Goal: Task Accomplishment & Management: Manage account settings

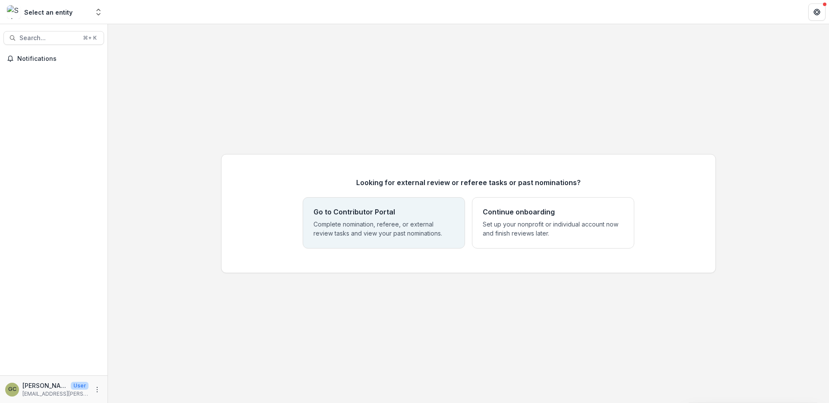
click at [405, 216] on div "Go to Contributor Portal Complete nomination, referee, or external review tasks…" at bounding box center [384, 223] width 141 height 30
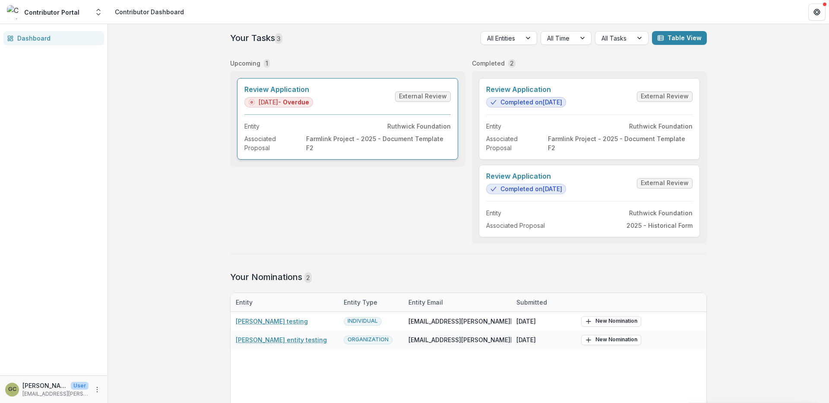
click at [292, 91] on link "Review Application" at bounding box center [279, 90] width 69 height 8
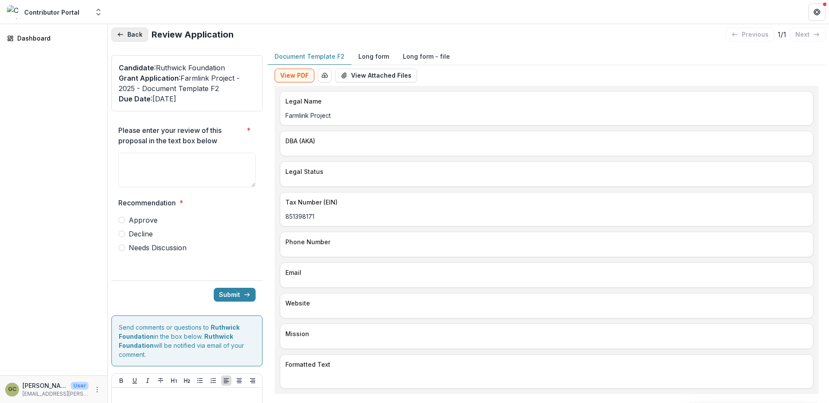
click at [129, 32] on button "Back" at bounding box center [129, 35] width 37 height 14
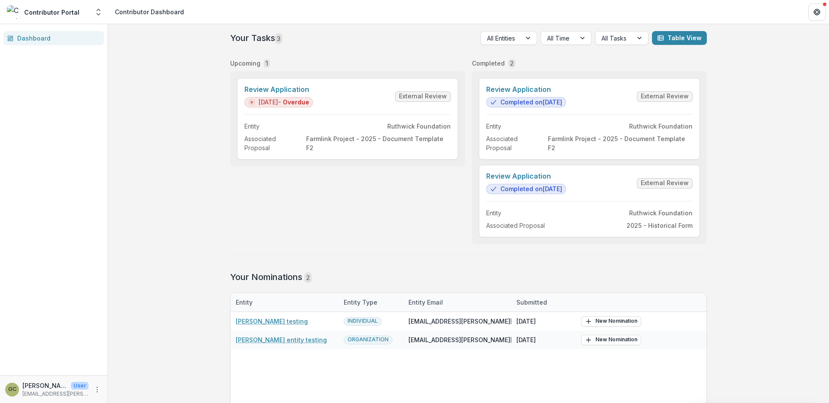
click at [403, 210] on div "Upcoming 1 Review Application 10/10/2025 - Overdue External Review Entity Ruthw…" at bounding box center [347, 149] width 235 height 189
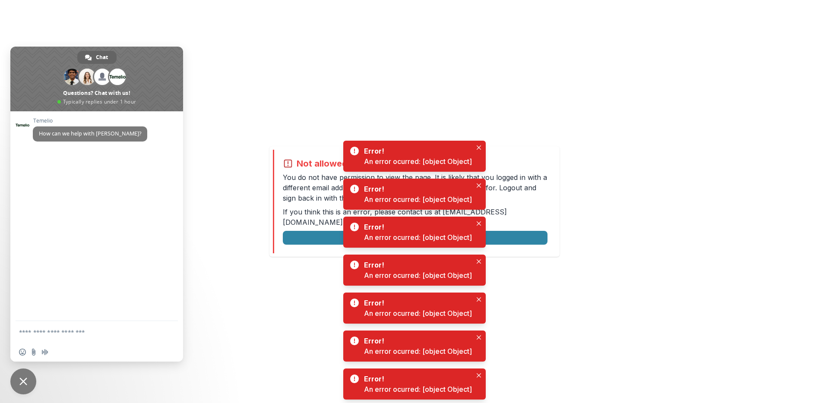
click at [554, 106] on div "Not allowed to view page You do not have permission to view the page. It is lik…" at bounding box center [414, 201] width 829 height 403
click at [259, 181] on div "Not allowed to view page You do not have permission to view the page. It is lik…" at bounding box center [414, 201] width 829 height 403
click at [479, 146] on icon "Close" at bounding box center [479, 148] width 4 height 4
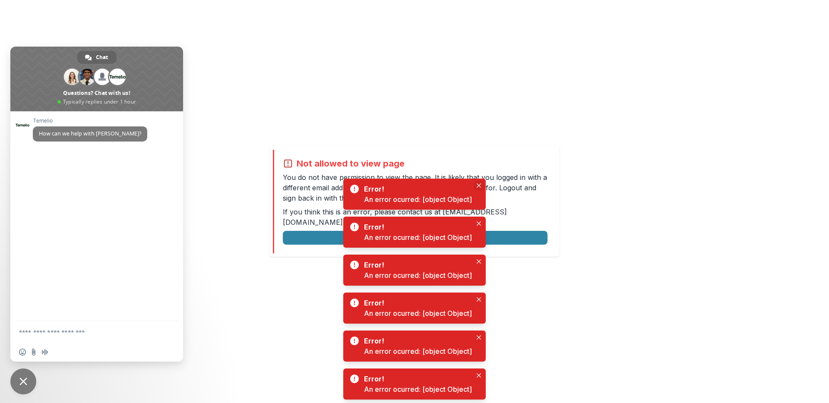
click at [479, 183] on button "Close" at bounding box center [479, 186] width 10 height 10
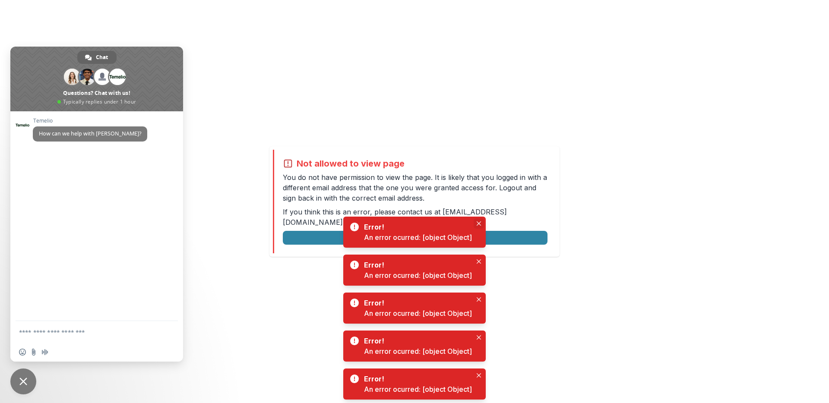
click at [477, 222] on icon "Close" at bounding box center [479, 224] width 4 height 4
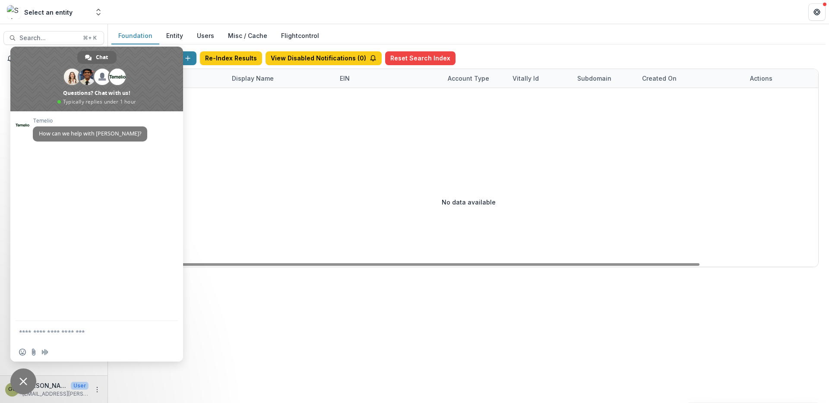
click at [433, 130] on div at bounding box center [540, 112] width 842 height 49
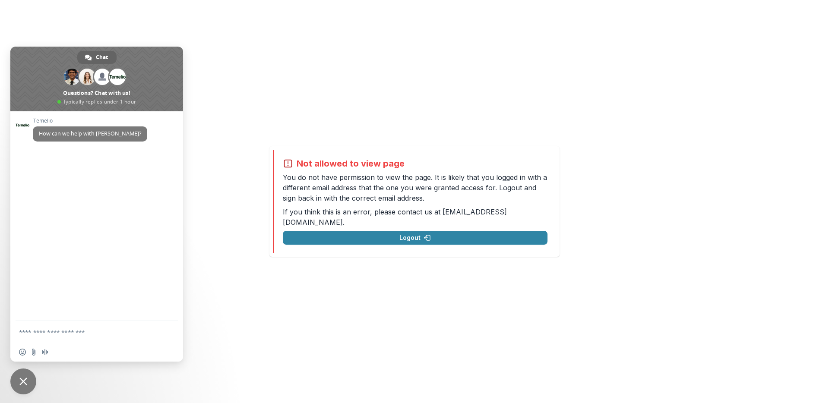
click at [557, 117] on div "Not allowed to view page You do not have permission to view the page. It is lik…" at bounding box center [414, 201] width 829 height 403
click at [283, 96] on div "Not allowed to view page You do not have permission to view the page. It is lik…" at bounding box center [414, 201] width 829 height 403
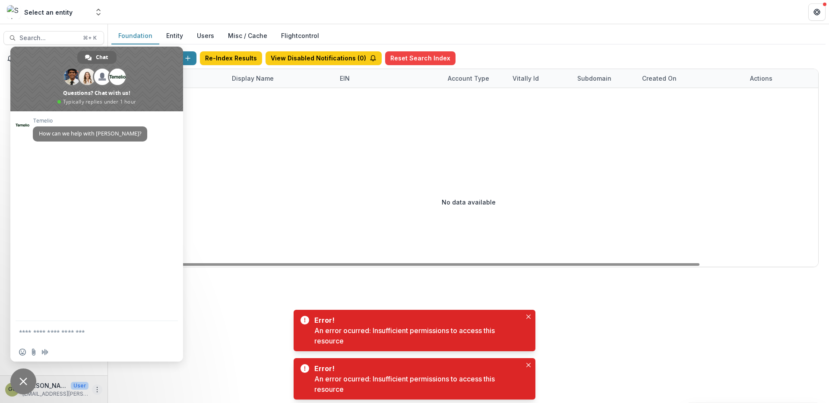
click at [98, 387] on icon "More" at bounding box center [97, 390] width 7 height 7
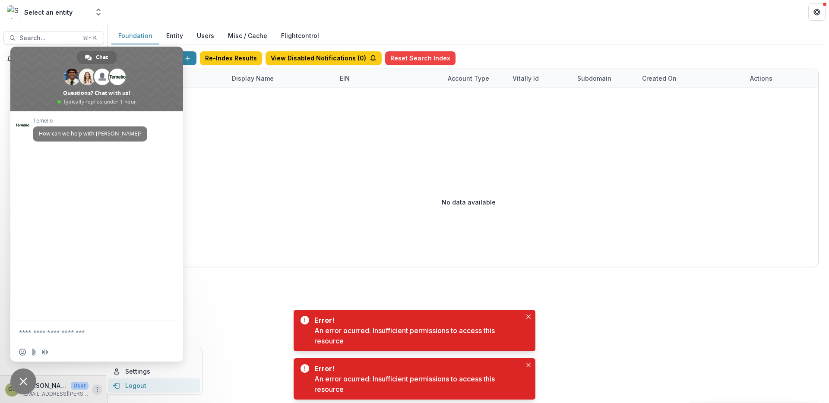
click at [126, 387] on button "Logout" at bounding box center [154, 386] width 92 height 14
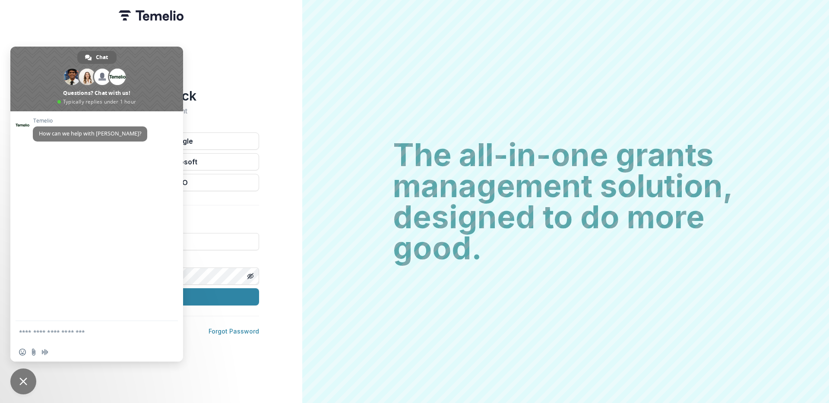
click at [26, 381] on span "Close chat" at bounding box center [23, 382] width 8 height 8
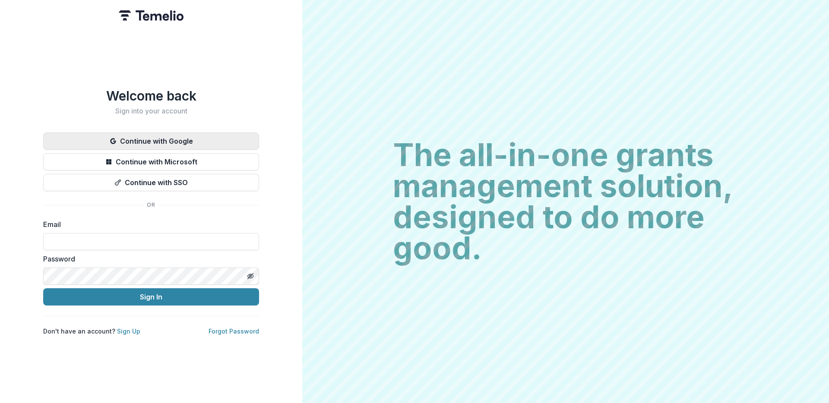
click at [202, 142] on button "Continue with Google" at bounding box center [151, 141] width 216 height 17
